Goal: Task Accomplishment & Management: Complete application form

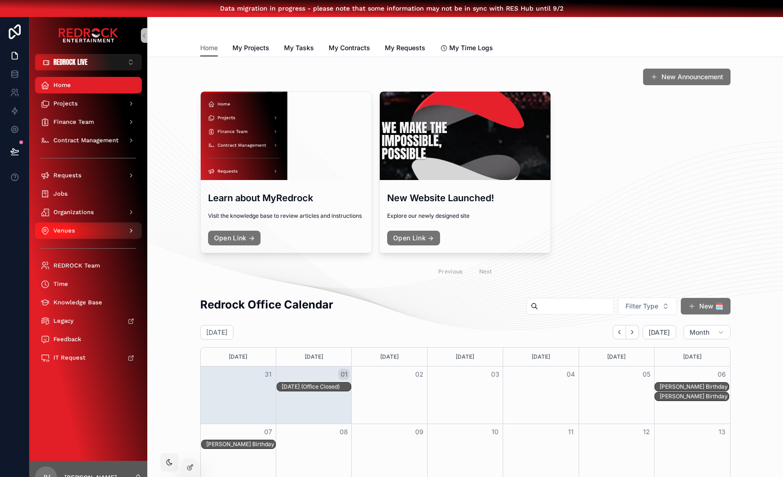
click at [57, 229] on span "Venues" at bounding box center [64, 230] width 22 height 7
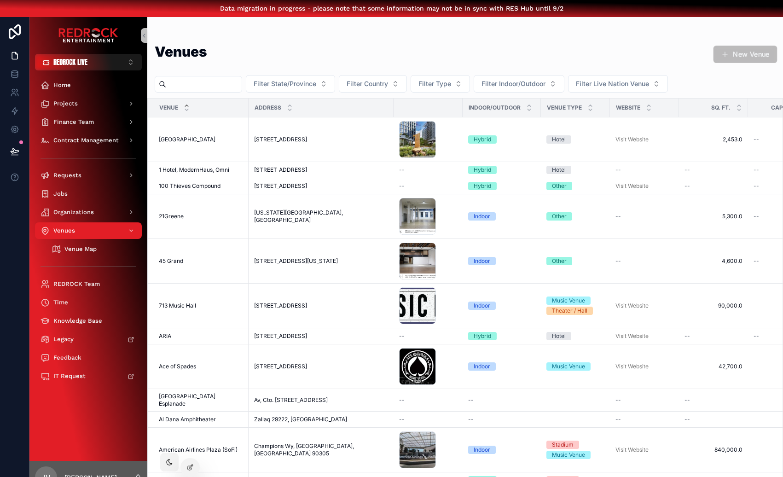
click at [768, 56] on button "New Venue" at bounding box center [746, 55] width 64 height 18
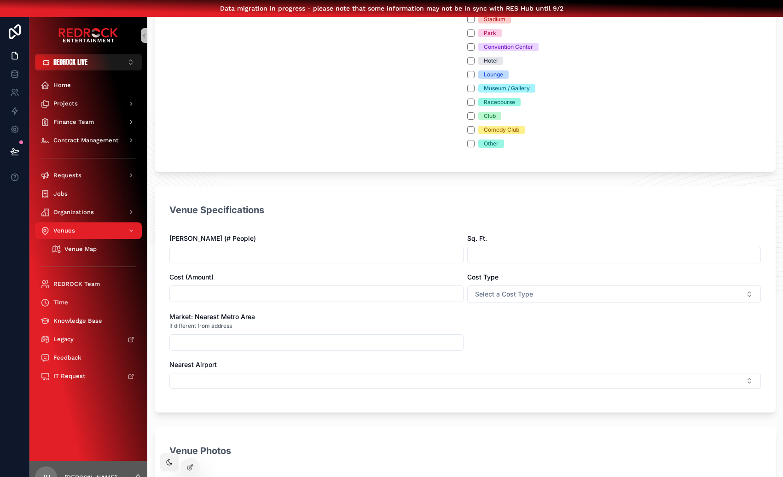
scroll to position [768, 0]
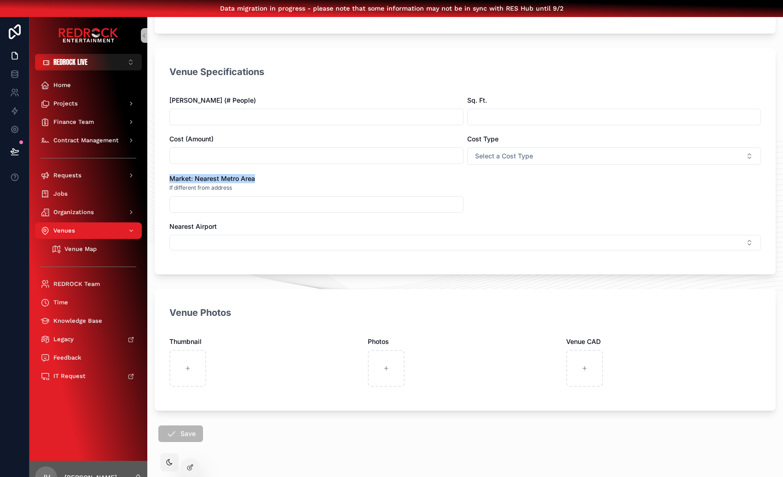
drag, startPoint x: 260, startPoint y: 177, endPoint x: 154, endPoint y: 175, distance: 106.4
copy span "Market: Nearest Metro Area"
drag, startPoint x: 233, startPoint y: 188, endPoint x: 165, endPoint y: 189, distance: 67.7
click at [165, 189] on div "Venue Specifications Max Capacity (# People) Sq. Ft. Cost (Amount) Cost Type Se…" at bounding box center [465, 161] width 621 height 227
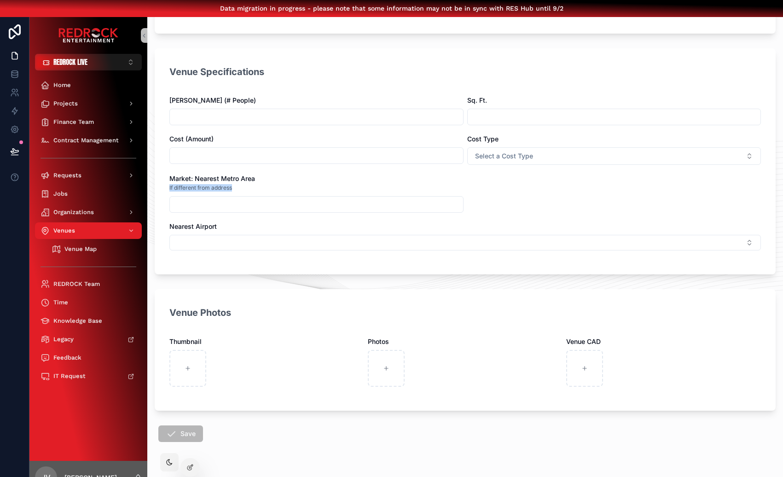
copy span "If different from address"
